Goal: Task Accomplishment & Management: Use online tool/utility

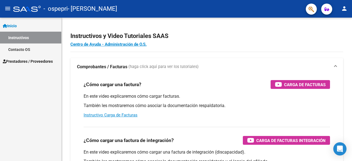
click at [22, 35] on link "Instructivos" at bounding box center [30, 38] width 61 height 12
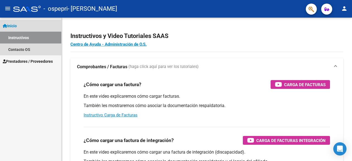
click at [11, 37] on link "Instructivos" at bounding box center [30, 38] width 61 height 12
click at [6, 39] on link "Instructivos" at bounding box center [30, 38] width 61 height 12
click at [13, 25] on span "Inicio" at bounding box center [10, 26] width 14 height 6
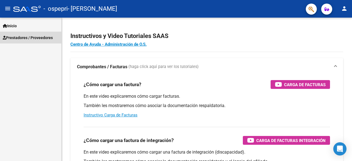
click at [36, 38] on span "Prestadores / Proveedores" at bounding box center [28, 38] width 50 height 6
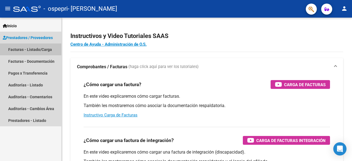
click at [43, 51] on link "Facturas - Listado/Carga" at bounding box center [30, 49] width 61 height 12
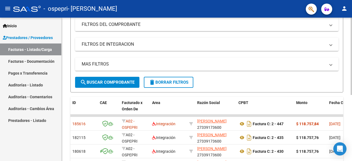
scroll to position [74, 0]
drag, startPoint x: 339, startPoint y: 0, endPoint x: 227, endPoint y: 68, distance: 130.7
click at [227, 68] on mat-expansion-panel-header "MAS FILTROS" at bounding box center [207, 64] width 264 height 13
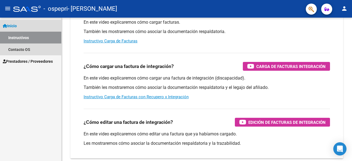
click at [17, 27] on span "Inicio" at bounding box center [10, 26] width 14 height 6
click at [13, 25] on span "Inicio" at bounding box center [10, 26] width 14 height 6
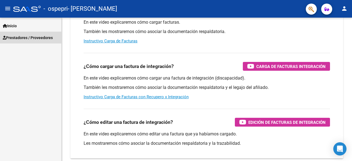
click at [22, 37] on span "Prestadores / Proveedores" at bounding box center [28, 38] width 50 height 6
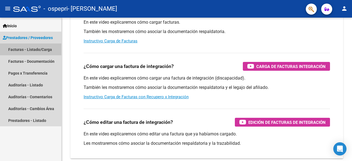
click at [22, 50] on link "Facturas - Listado/Carga" at bounding box center [30, 49] width 61 height 12
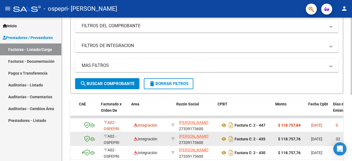
scroll to position [0, 48]
